Goal: Information Seeking & Learning: Learn about a topic

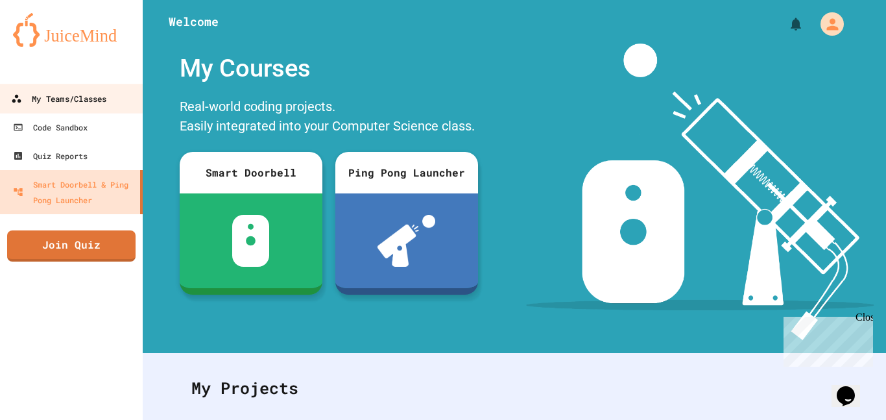
click at [92, 103] on div "My Teams/Classes" at bounding box center [58, 99] width 95 height 16
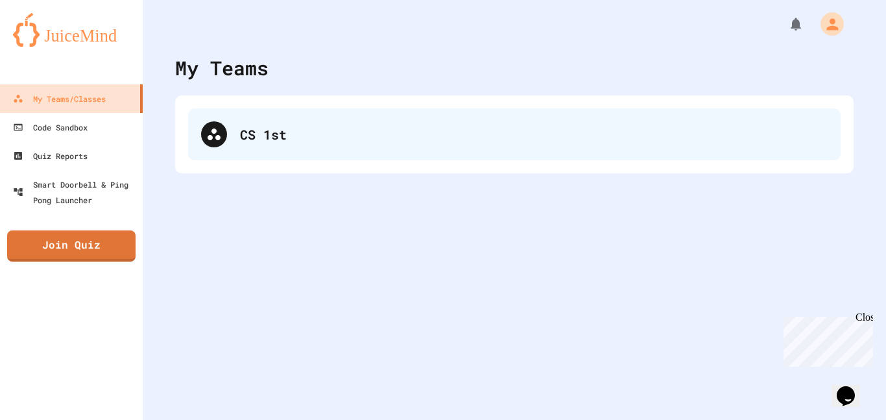
click at [276, 160] on div "CS 1st" at bounding box center [514, 134] width 652 height 52
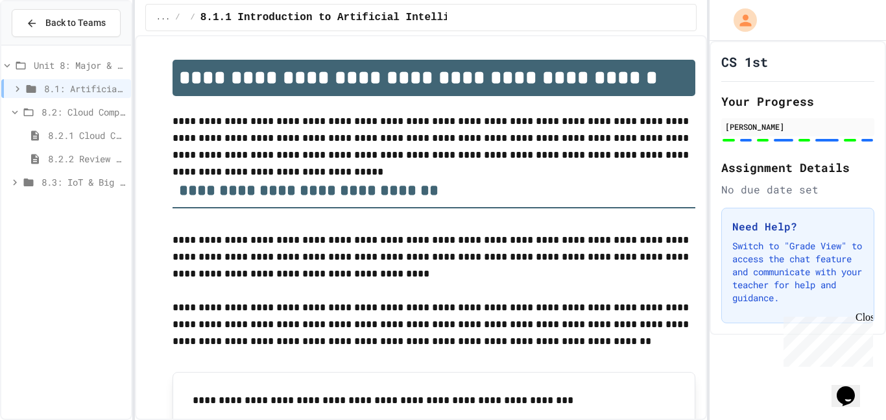
click at [49, 157] on span "8.2.2 Review - Cloud Computing" at bounding box center [87, 159] width 78 height 14
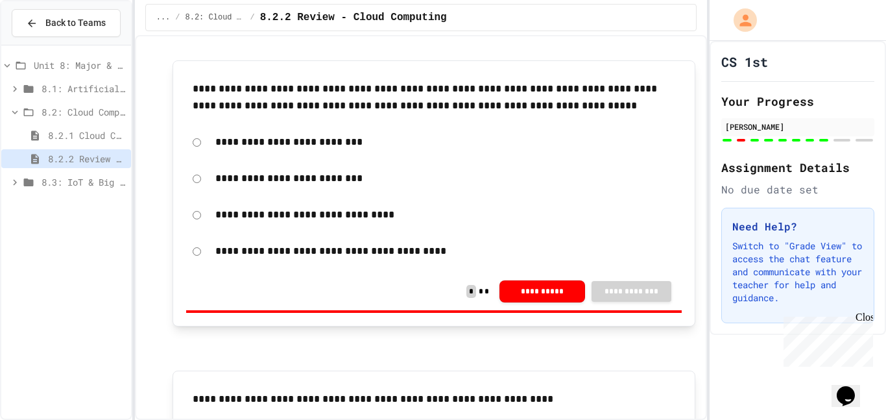
scroll to position [2501, 0]
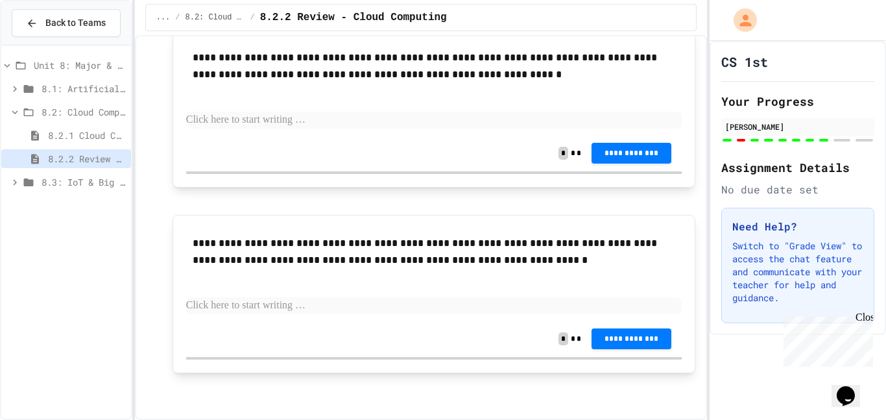
click at [95, 180] on span "8.3: IoT & Big Data" at bounding box center [84, 182] width 84 height 14
click at [101, 184] on span "8.3: IoT & Big Data" at bounding box center [84, 182] width 84 height 14
click at [88, 178] on span "8.3: IoT & Big Data" at bounding box center [84, 182] width 84 height 14
click at [98, 201] on span "8.3.1 The Internet of Things and Big Data: Our Connected Digital World" at bounding box center [87, 205] width 78 height 14
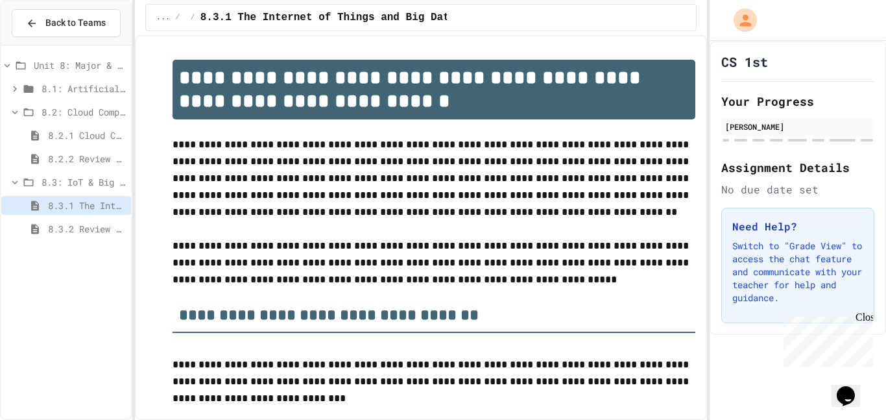
click at [71, 85] on span "8.1: Artificial Intelligence Basics" at bounding box center [84, 89] width 84 height 14
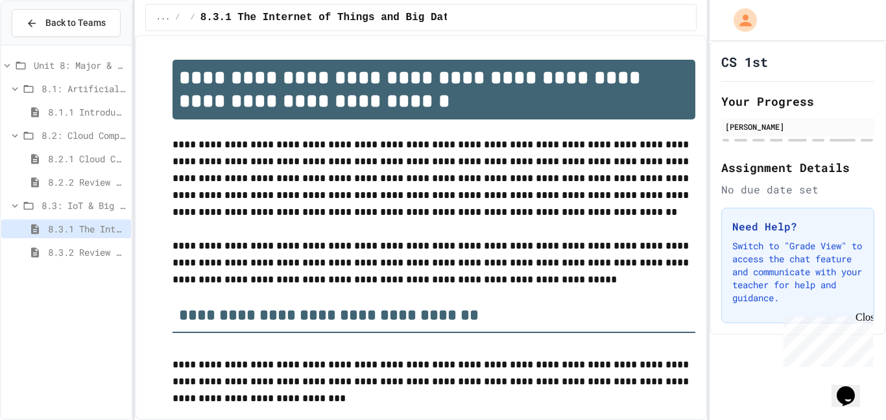
click at [71, 86] on span "8.1: Artificial Intelligence Basics" at bounding box center [84, 89] width 84 height 14
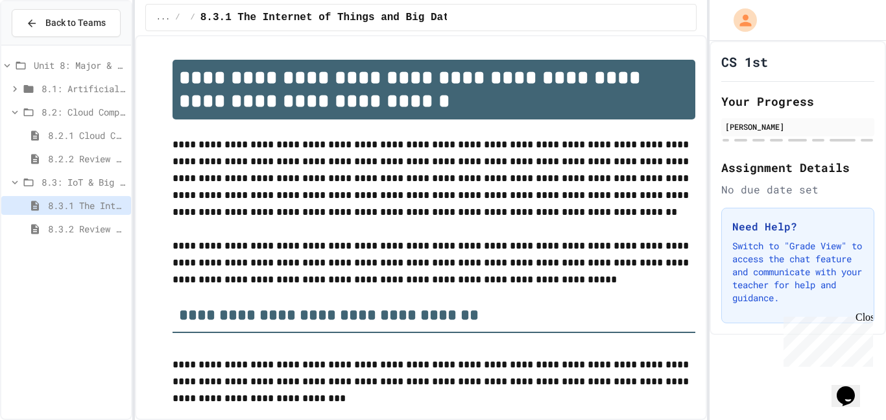
click at [89, 114] on span "8.2: Cloud Computing" at bounding box center [84, 112] width 84 height 14
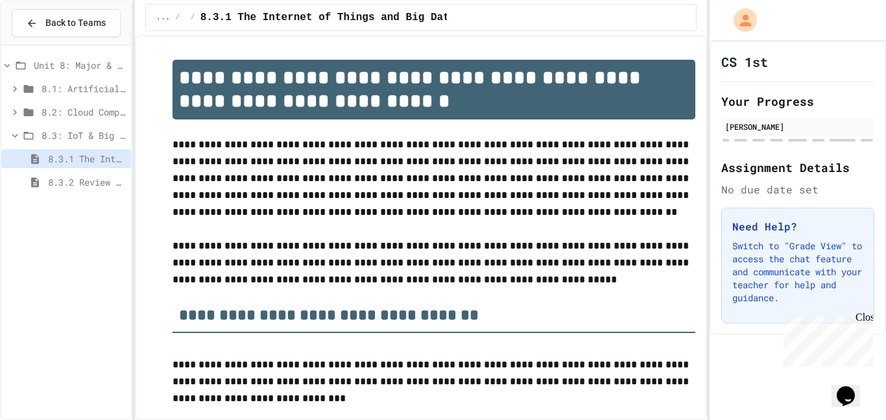
click at [100, 135] on span "8.3: IoT & Big Data" at bounding box center [84, 135] width 84 height 14
click at [77, 102] on div "8.2: Cloud Computing" at bounding box center [66, 111] width 130 height 19
click at [83, 138] on span "8.2.1 Cloud Computing: Transforming the Digital World" at bounding box center [87, 135] width 78 height 14
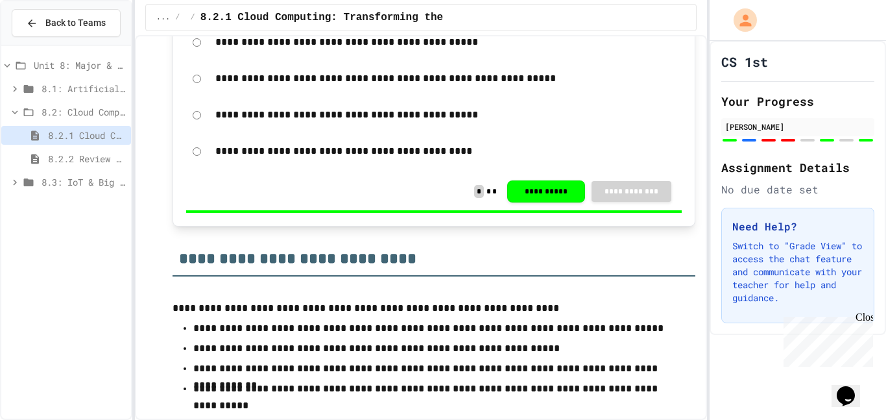
scroll to position [5901, 0]
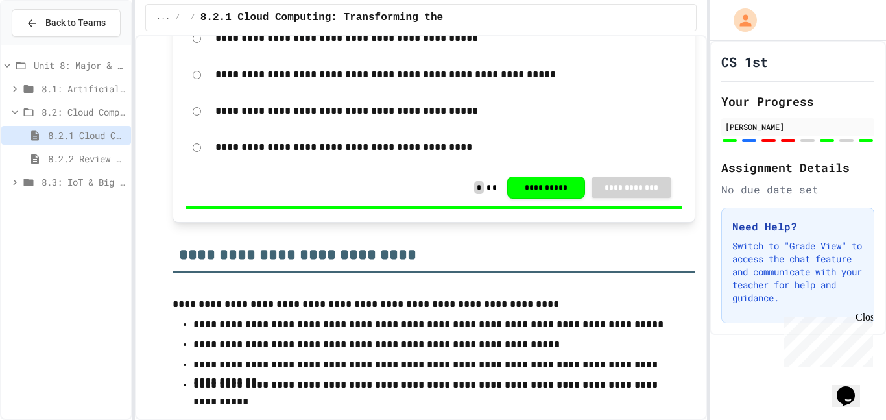
click at [77, 158] on span "8.2.2 Review - Cloud Computing" at bounding box center [87, 159] width 78 height 14
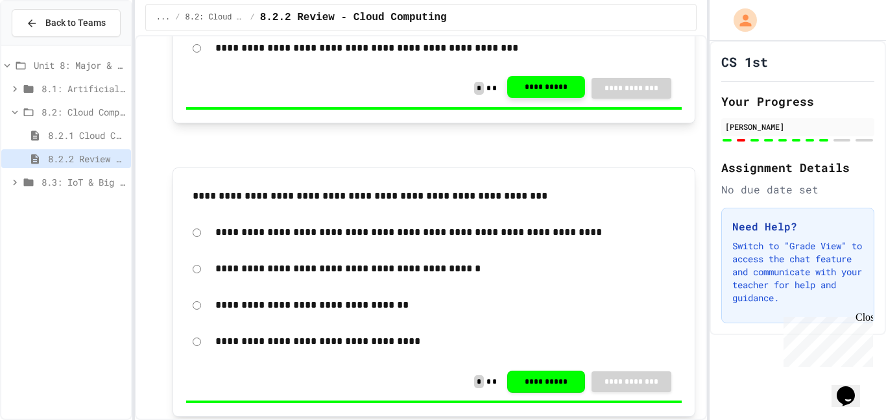
scroll to position [1192, 0]
